Goal: Task Accomplishment & Management: Manage account settings

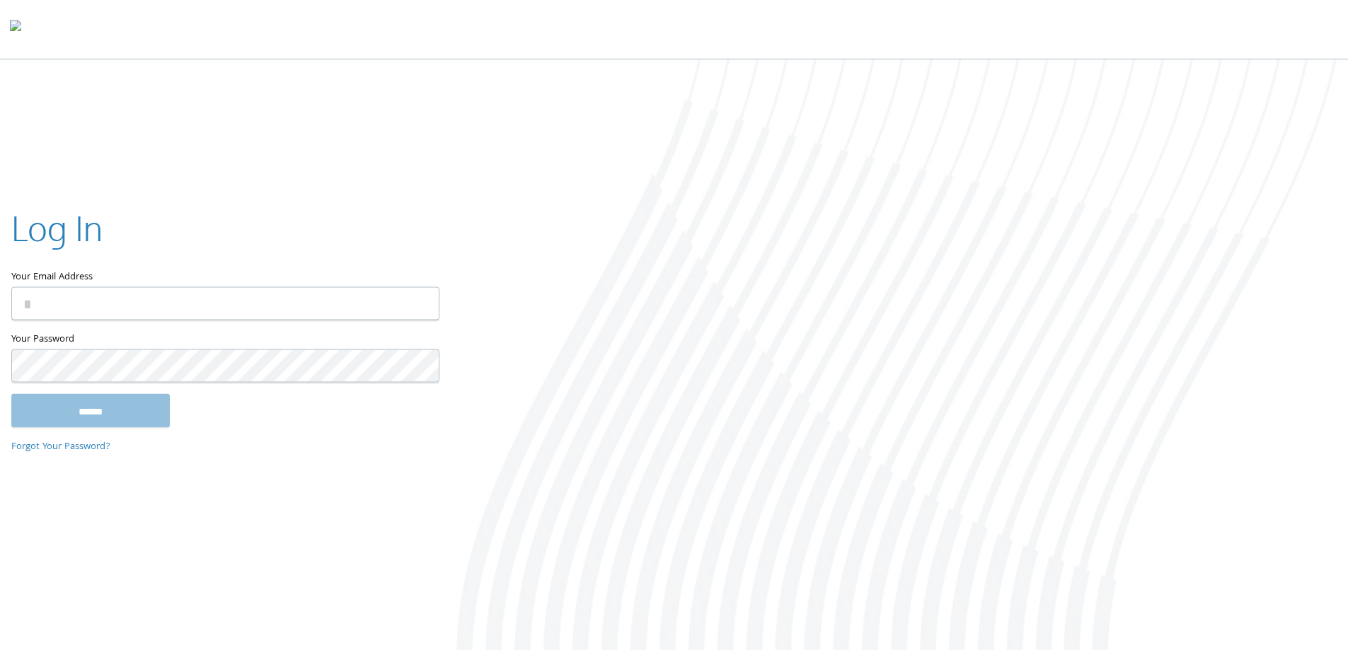
type input "**********"
click at [84, 413] on input "******" at bounding box center [90, 411] width 159 height 34
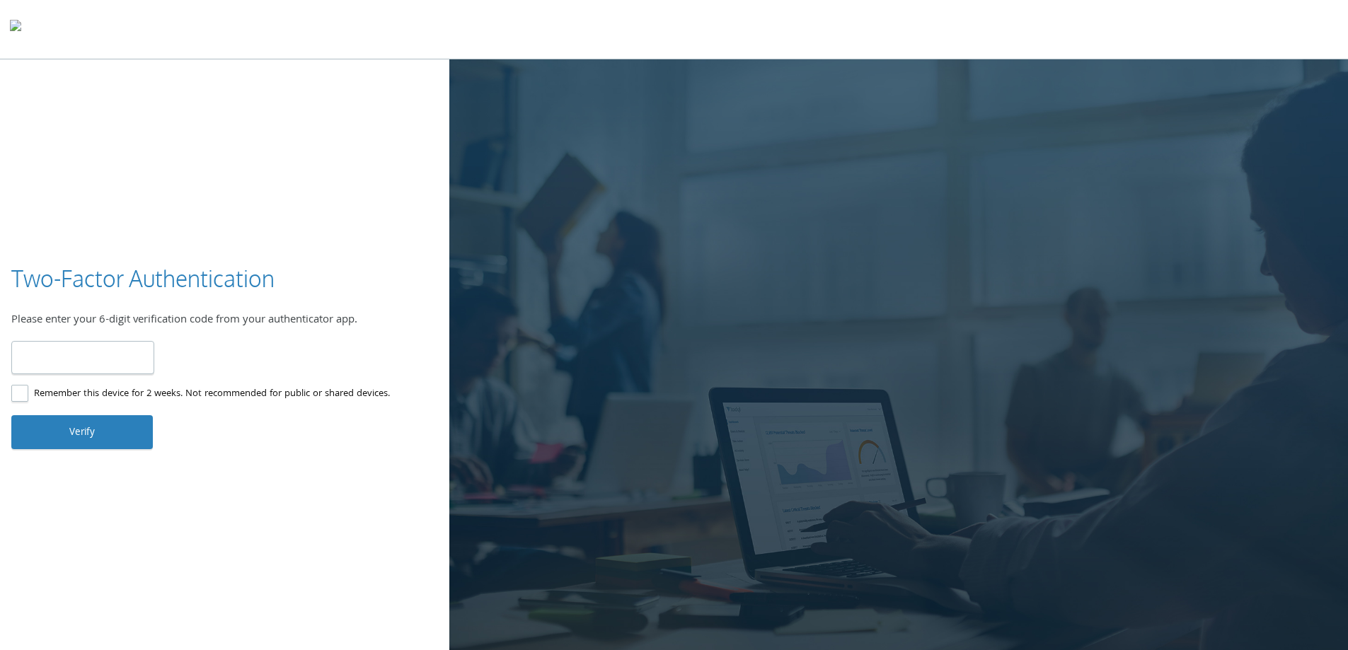
click at [82, 350] on input "number" at bounding box center [82, 357] width 143 height 33
type input "******"
